Goal: Register for event/course

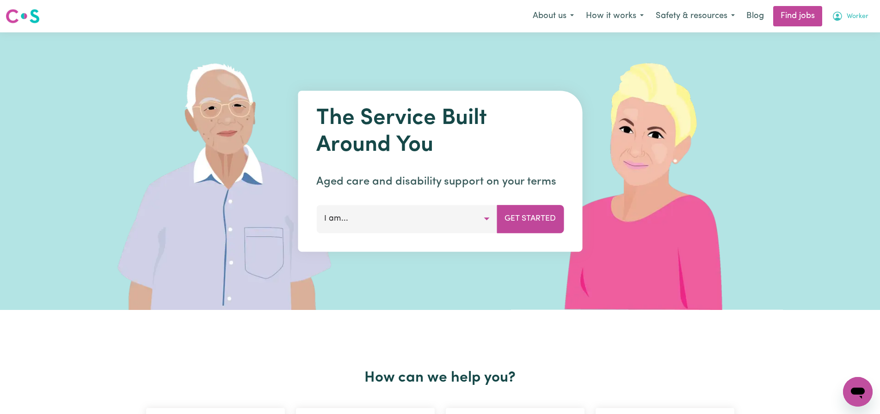
click at [847, 17] on span "Worker" at bounding box center [858, 17] width 22 height 10
click at [831, 36] on link "My Account" at bounding box center [837, 36] width 73 height 18
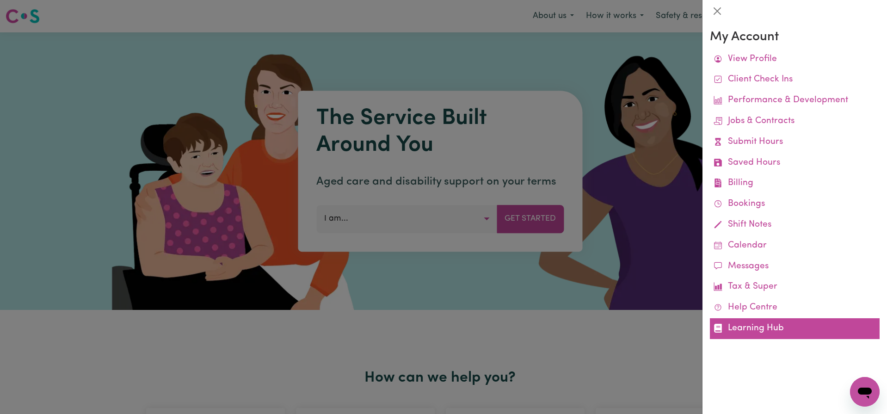
click at [768, 331] on link "Learning Hub" at bounding box center [795, 328] width 170 height 21
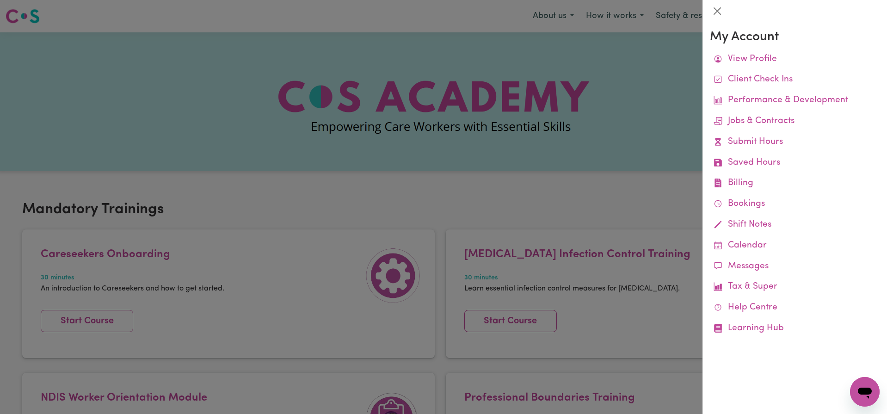
click at [514, 221] on div at bounding box center [443, 207] width 887 height 414
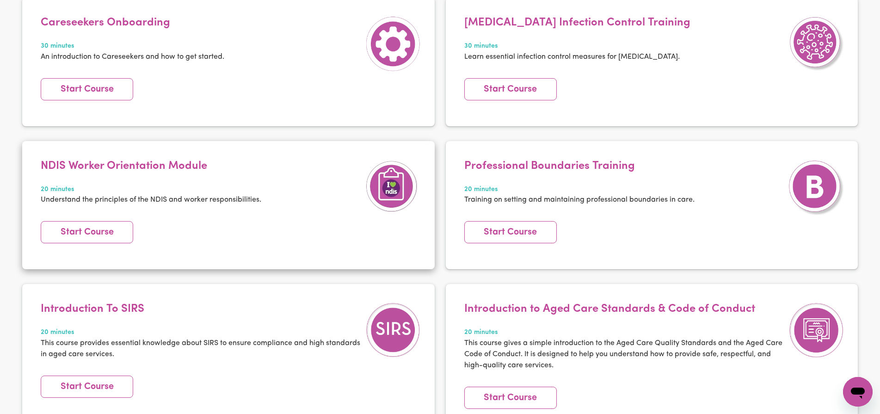
scroll to position [231, 0]
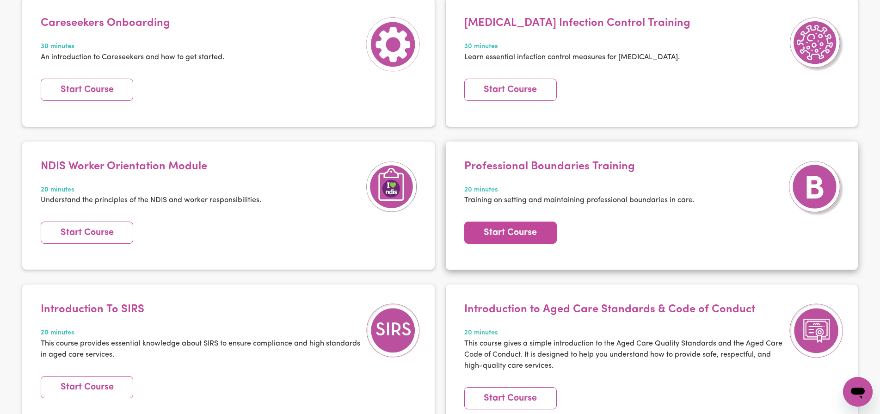
click at [513, 230] on link "Start Course" at bounding box center [510, 233] width 93 height 22
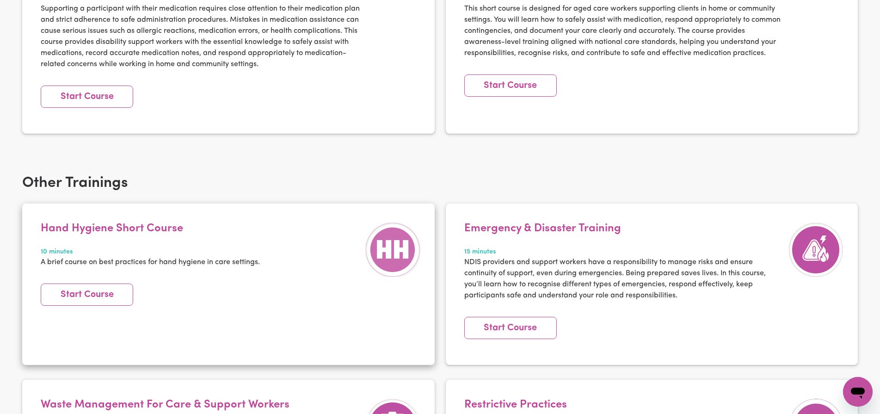
scroll to position [1037, 0]
click at [103, 283] on link "Start Course" at bounding box center [87, 294] width 93 height 22
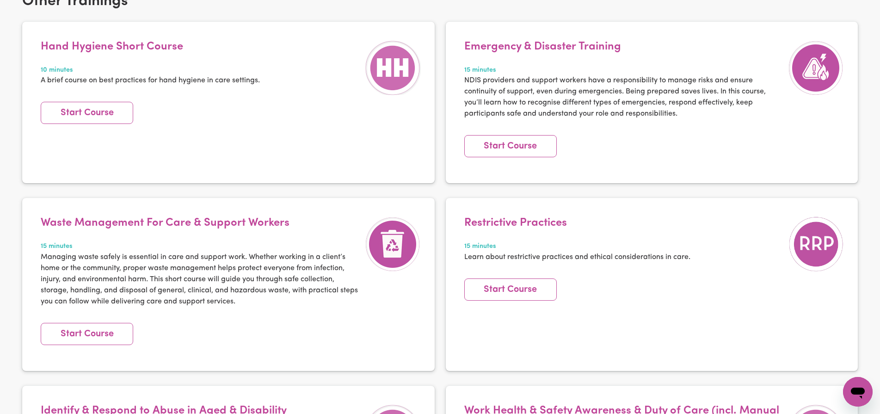
scroll to position [1224, 0]
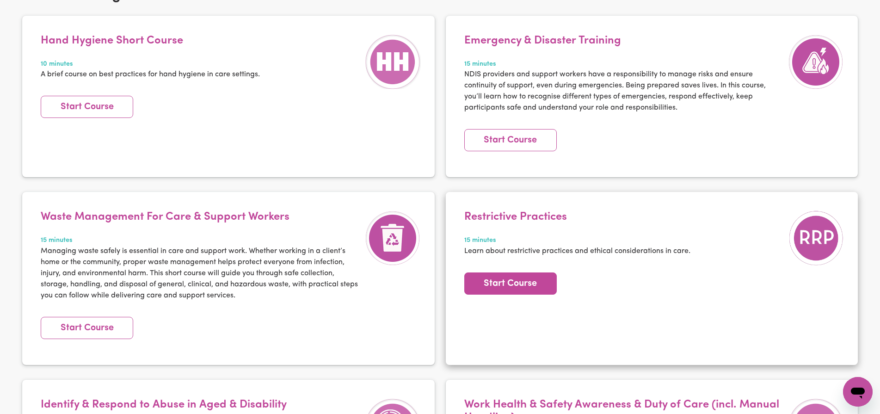
click at [509, 275] on link "Start Course" at bounding box center [510, 283] width 93 height 22
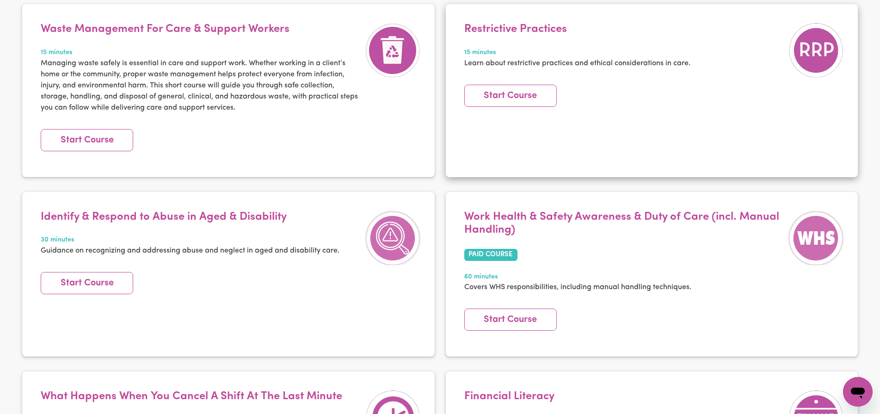
scroll to position [1416, 0]
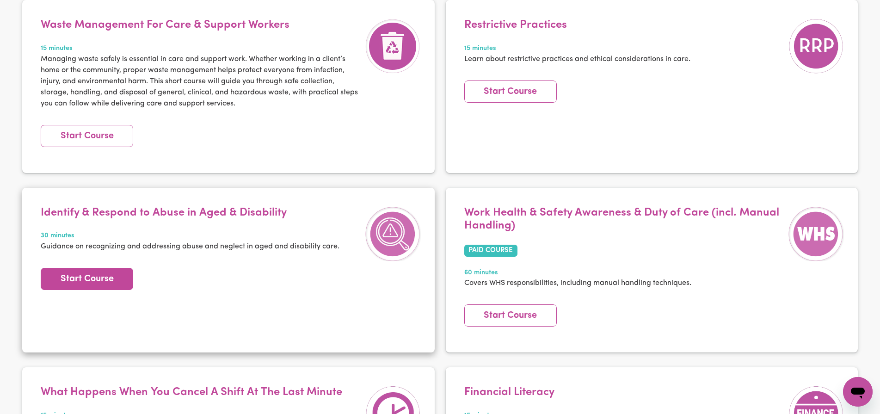
click at [112, 268] on link "Start Course" at bounding box center [87, 279] width 93 height 22
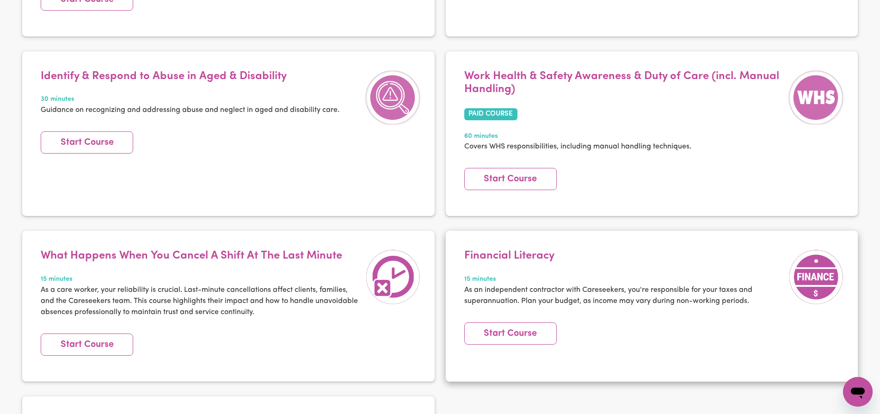
scroll to position [1560, 0]
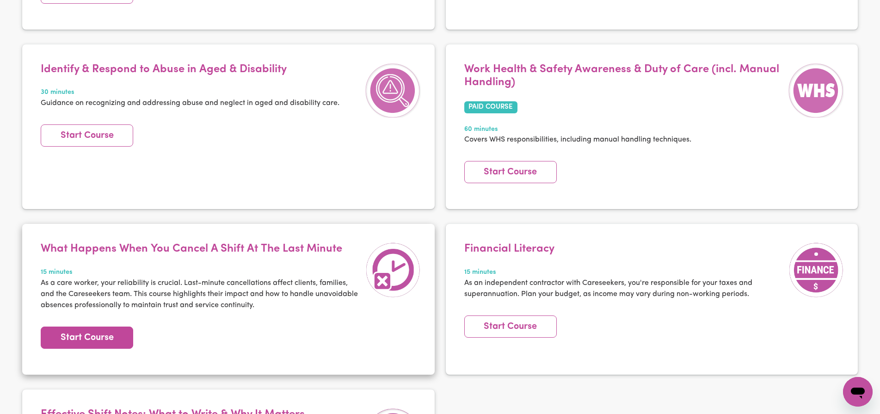
click at [111, 327] on link "Start Course" at bounding box center [87, 338] width 93 height 22
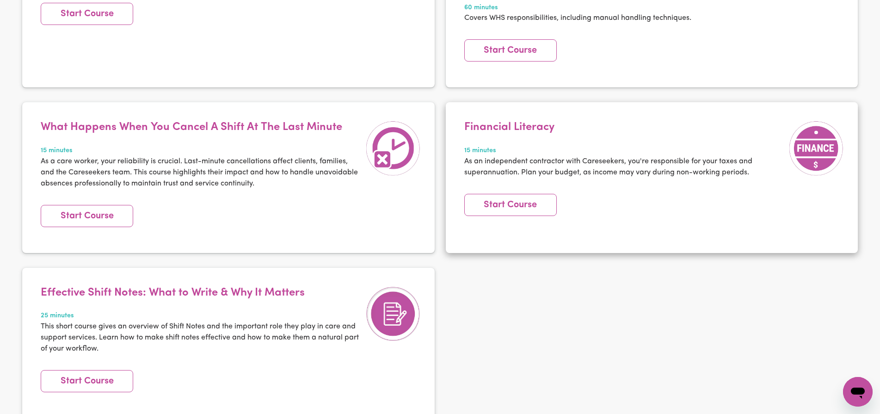
scroll to position [1699, 0]
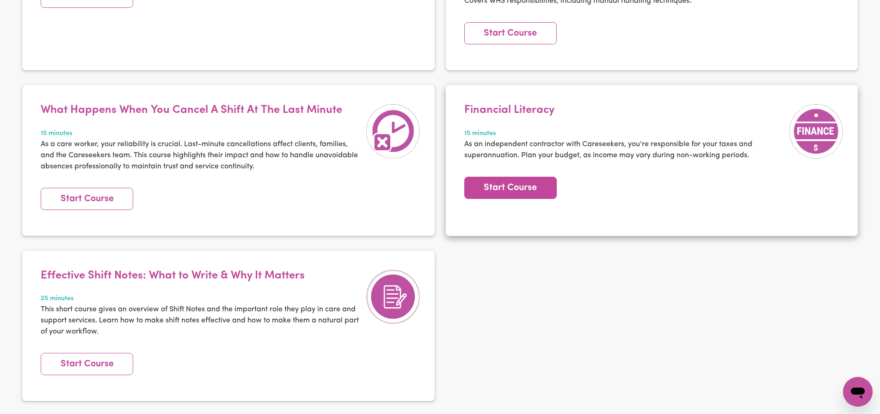
click at [513, 177] on link "Start Course" at bounding box center [510, 188] width 93 height 22
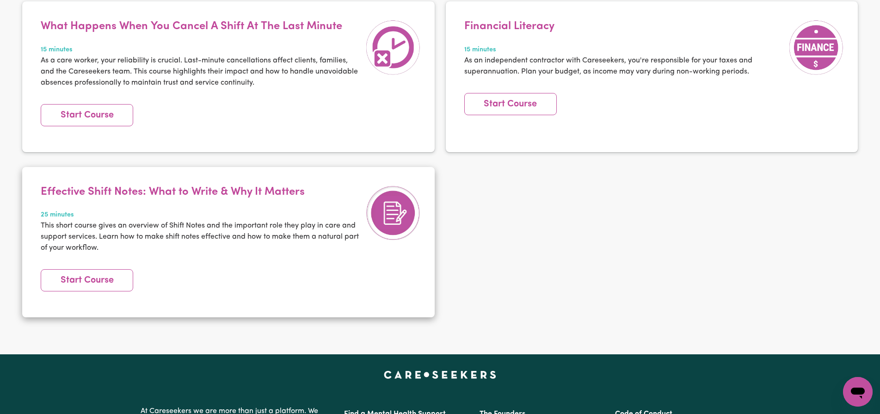
scroll to position [1784, 0]
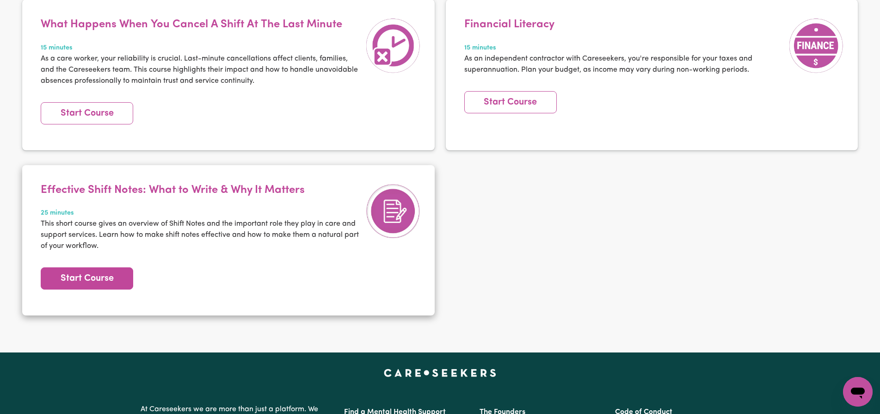
click at [105, 267] on link "Start Course" at bounding box center [87, 278] width 93 height 22
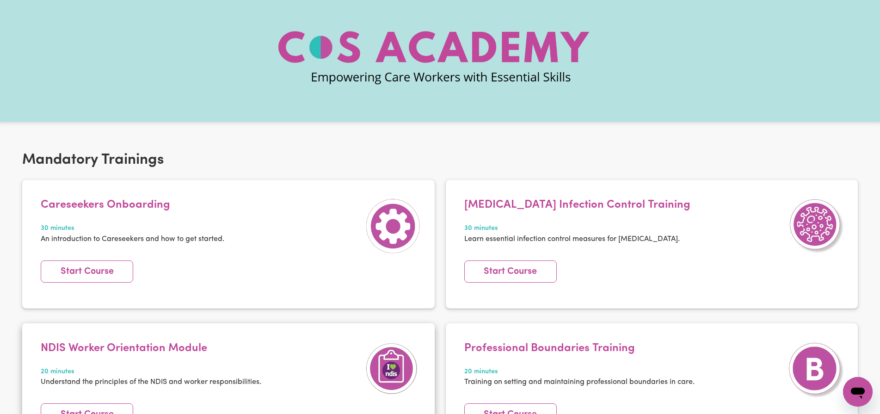
scroll to position [0, 0]
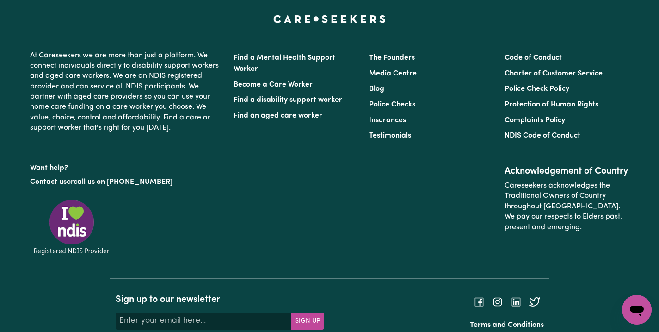
scroll to position [2424, 0]
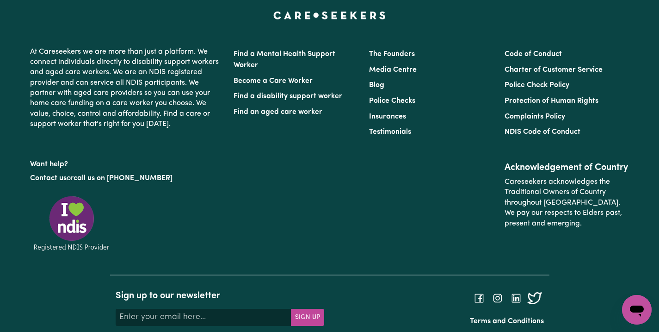
click at [535, 291] on icon at bounding box center [534, 298] width 14 height 14
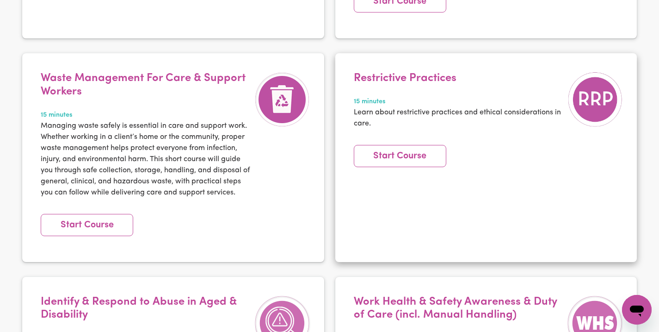
scroll to position [1538, 0]
